Goal: Task Accomplishment & Management: Manage account settings

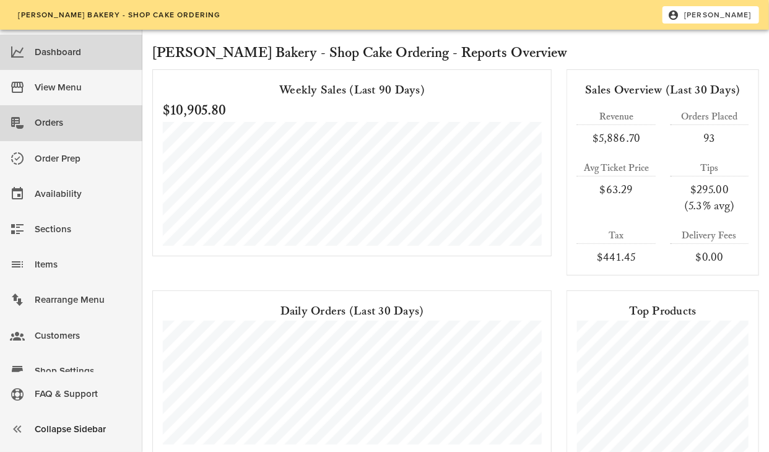
click at [58, 119] on div "Orders" at bounding box center [84, 123] width 98 height 20
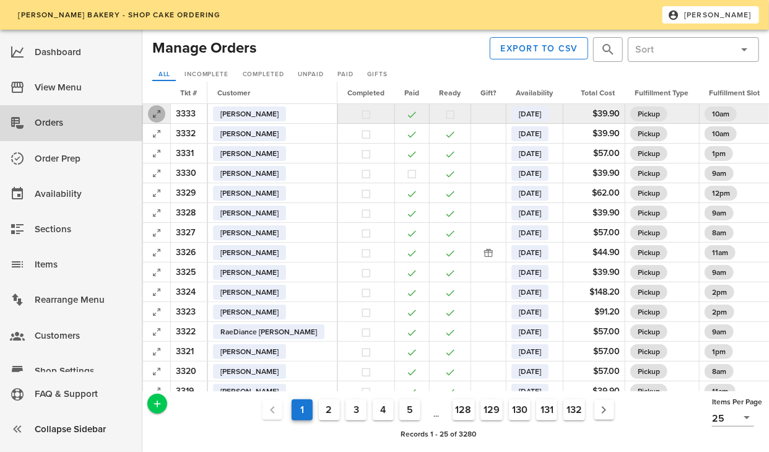
click at [156, 115] on icon "button" at bounding box center [156, 114] width 15 height 15
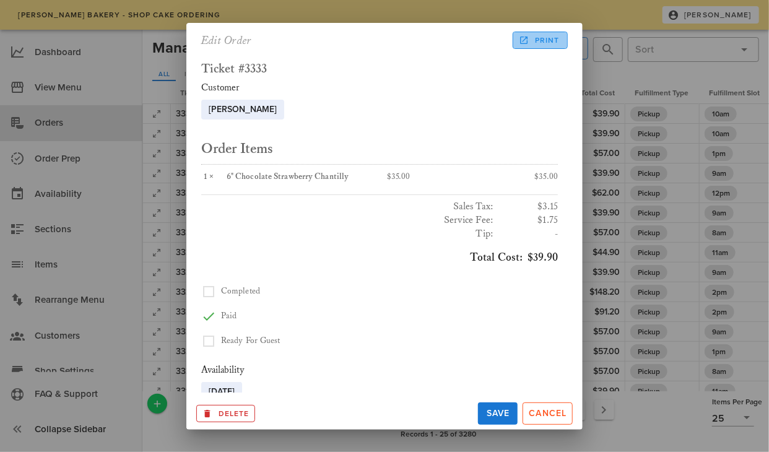
click at [530, 44] on span "Print" at bounding box center [540, 40] width 38 height 11
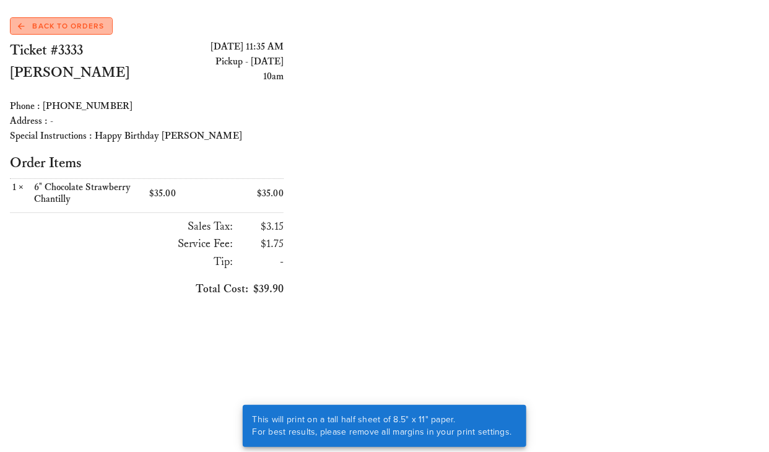
click at [81, 30] on span "Back to Orders" at bounding box center [61, 25] width 86 height 11
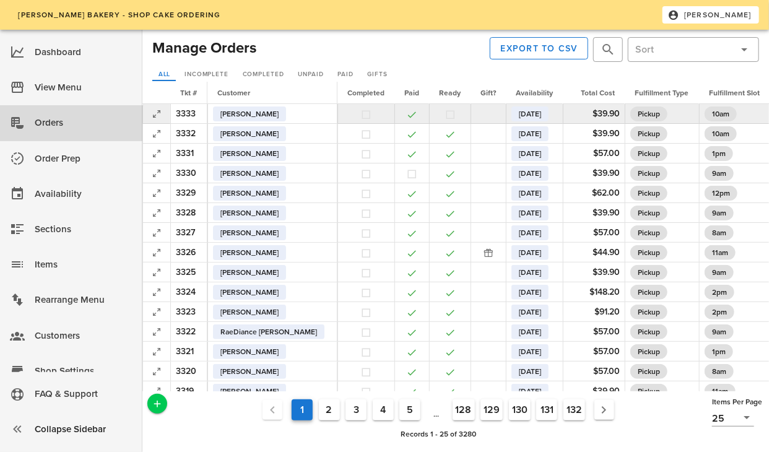
click at [429, 118] on td at bounding box center [450, 114] width 42 height 20
click at [445, 116] on button "button" at bounding box center [450, 114] width 11 height 11
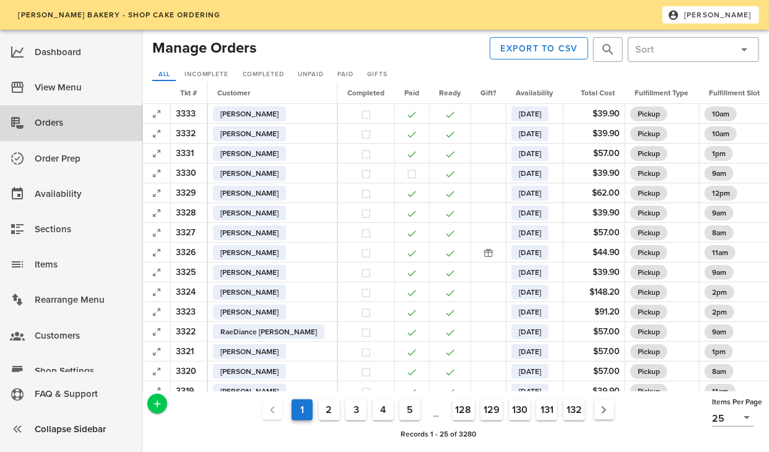
click at [221, 30] on div "Manage Orders Export to CSV ​ ​ All Incomplete Completed Unpaid Paid Gifts Tkt …" at bounding box center [455, 241] width 627 height 422
